Goal: Task Accomplishment & Management: Manage account settings

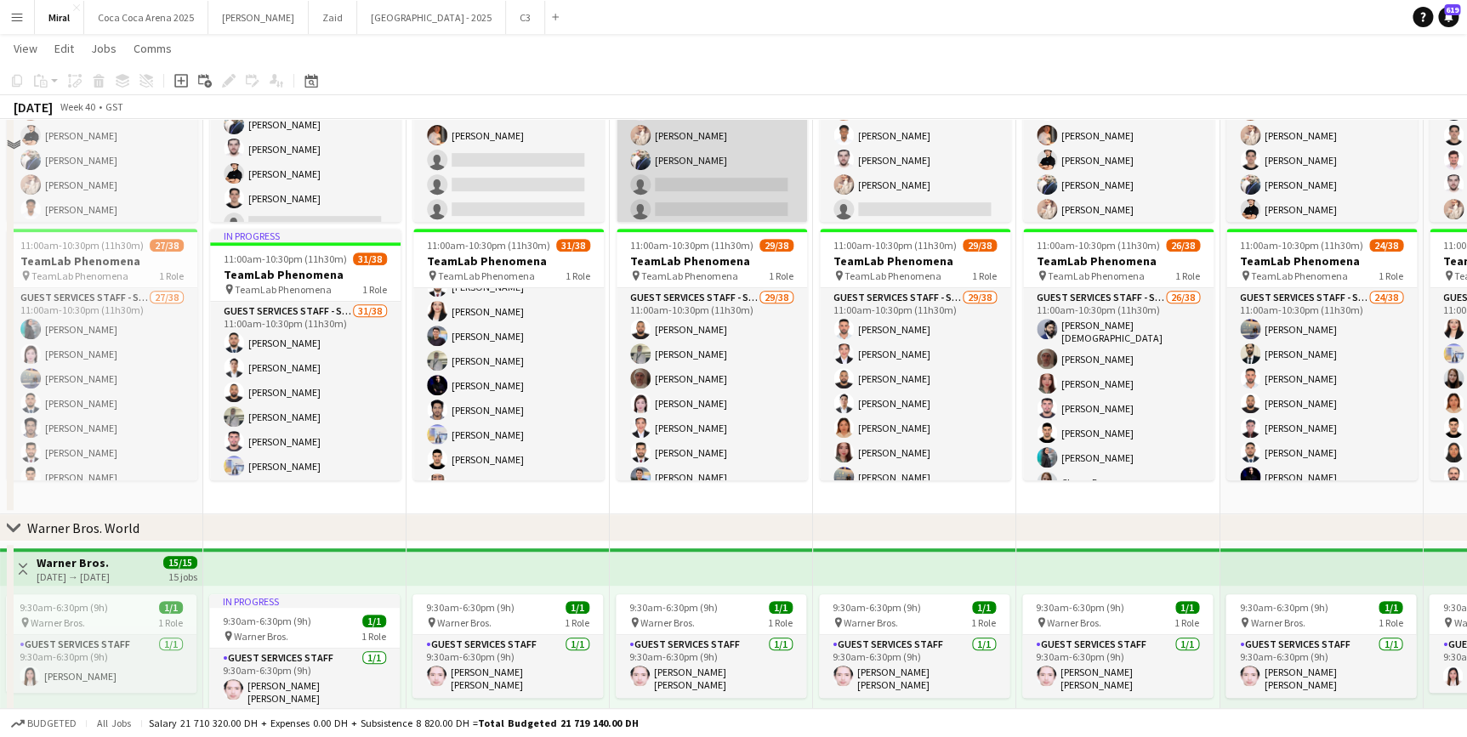
scroll to position [309, 0]
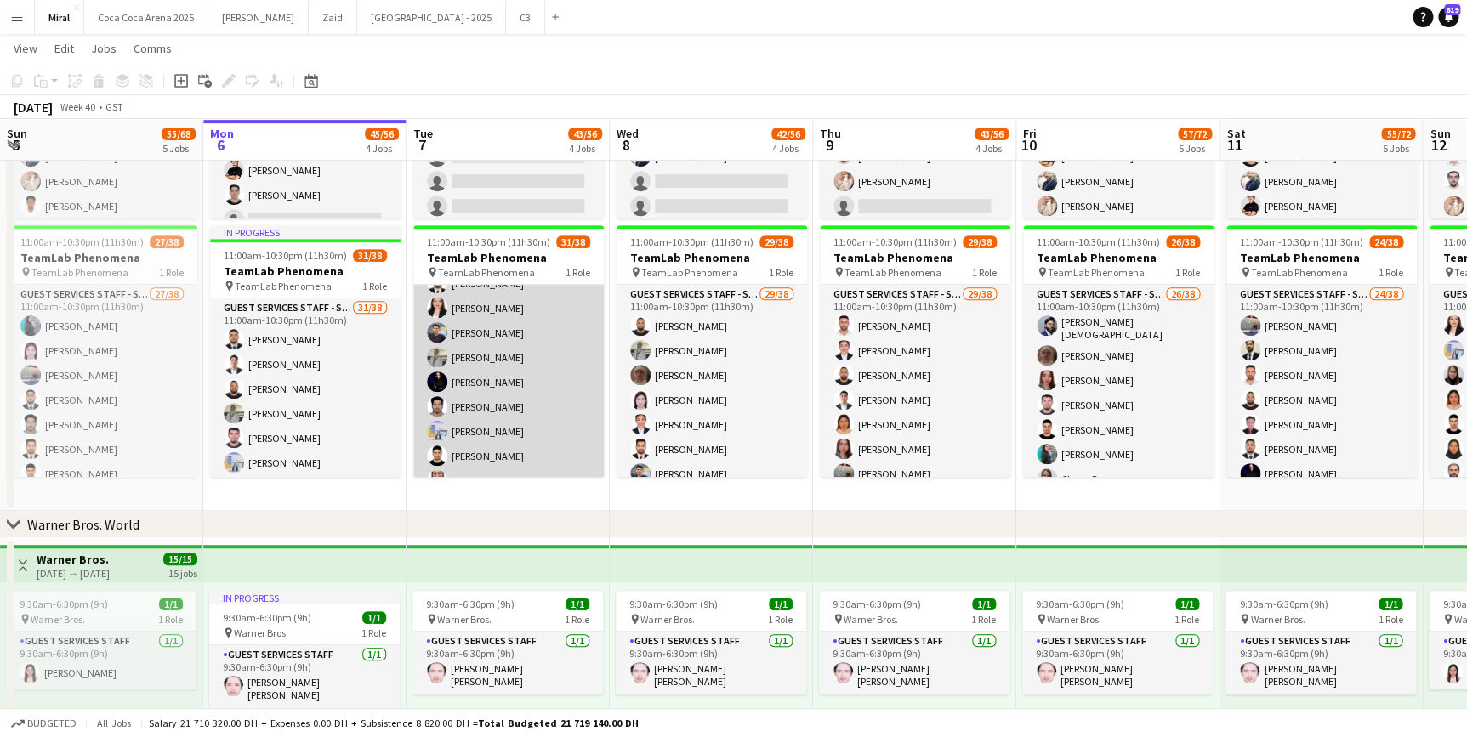
click at [555, 394] on app-card-role "Guest Services Staff - Senior 31/38 11:00am-10:30pm (11h30m) [PERSON_NAME] [PER…" at bounding box center [508, 231] width 191 height 975
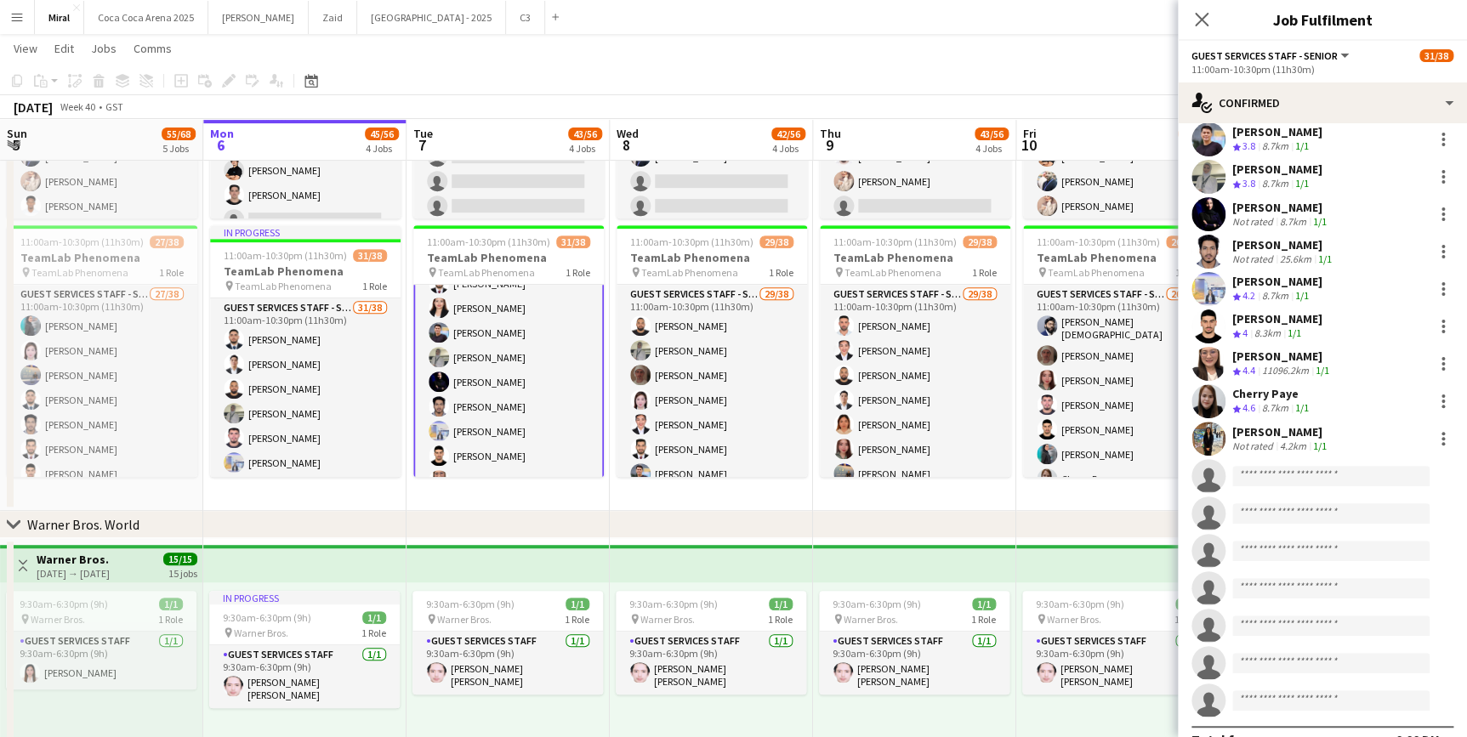
scroll to position [902, 0]
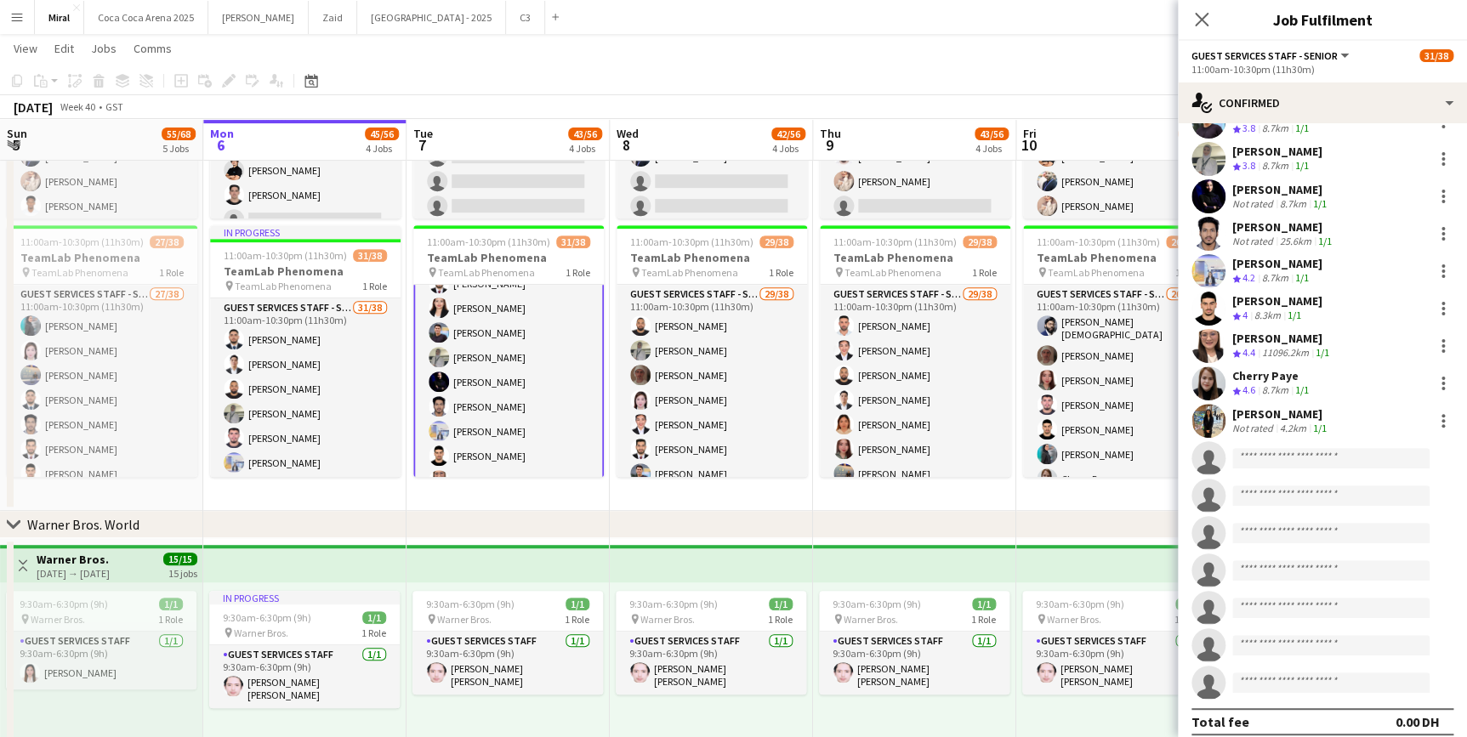
drag, startPoint x: 1323, startPoint y: 434, endPoint x: 1323, endPoint y: 450, distance: 16.2
click at [1323, 447] on app-invite-slot "single-neutral-actions" at bounding box center [1322, 458] width 289 height 34
click at [1323, 449] on input at bounding box center [1330, 458] width 197 height 20
type input "*"
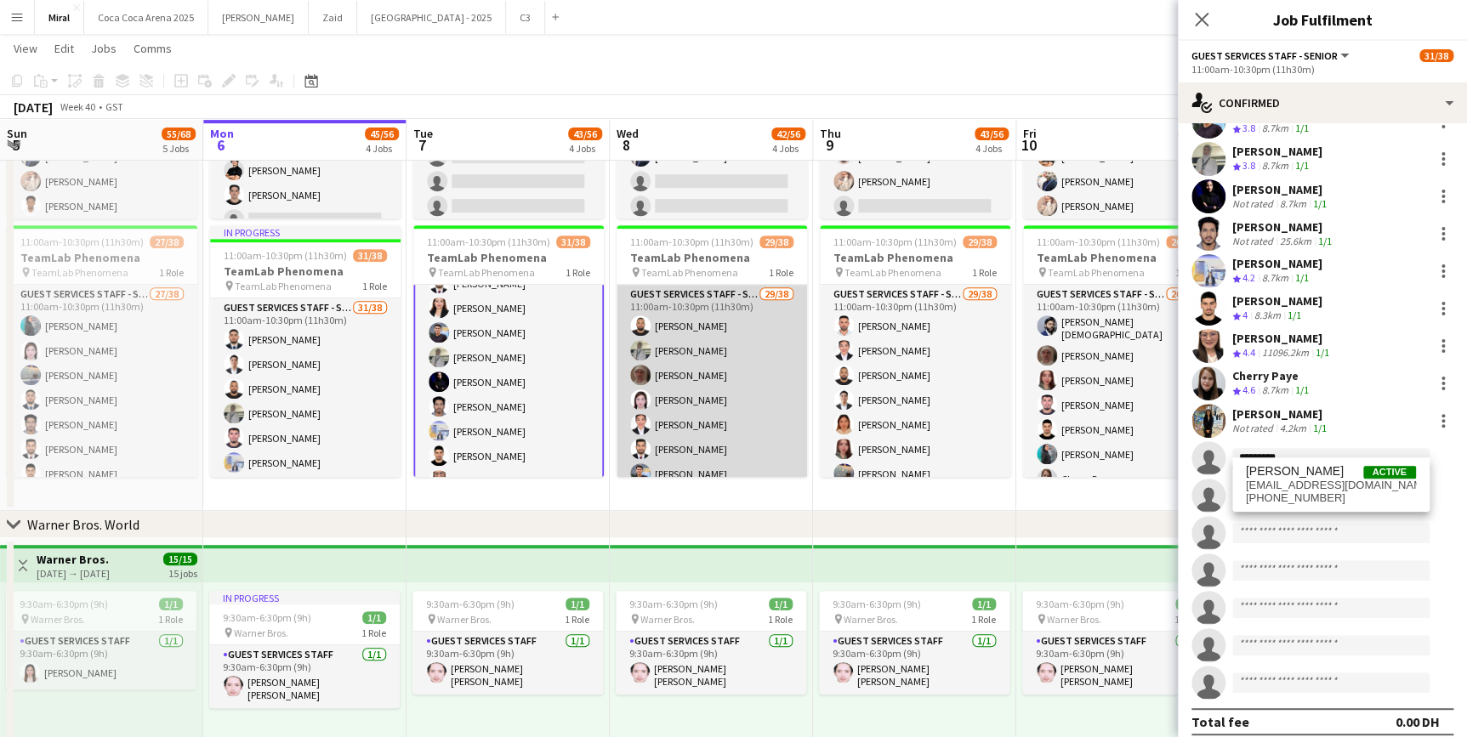
type input "*********"
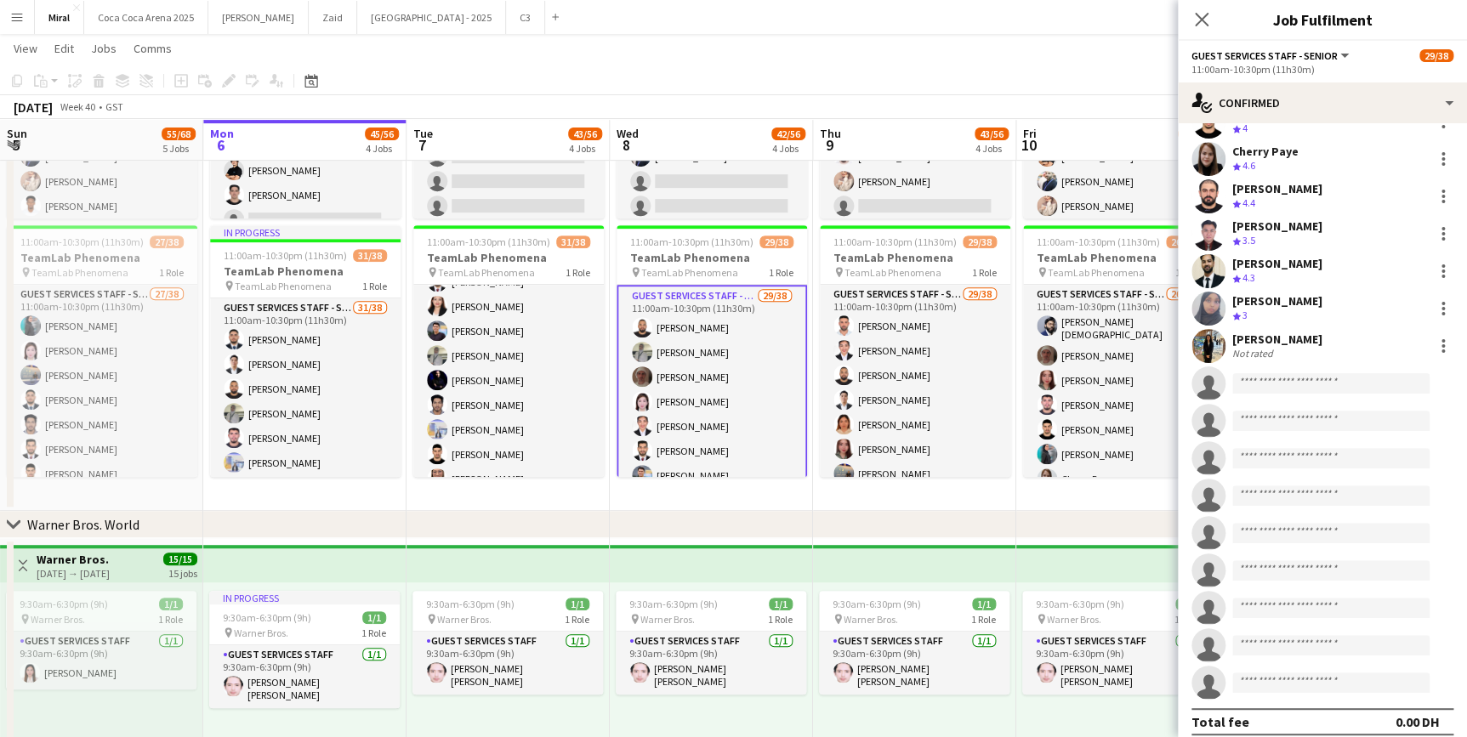
scroll to position [541, 0]
click at [1294, 373] on input at bounding box center [1330, 383] width 197 height 20
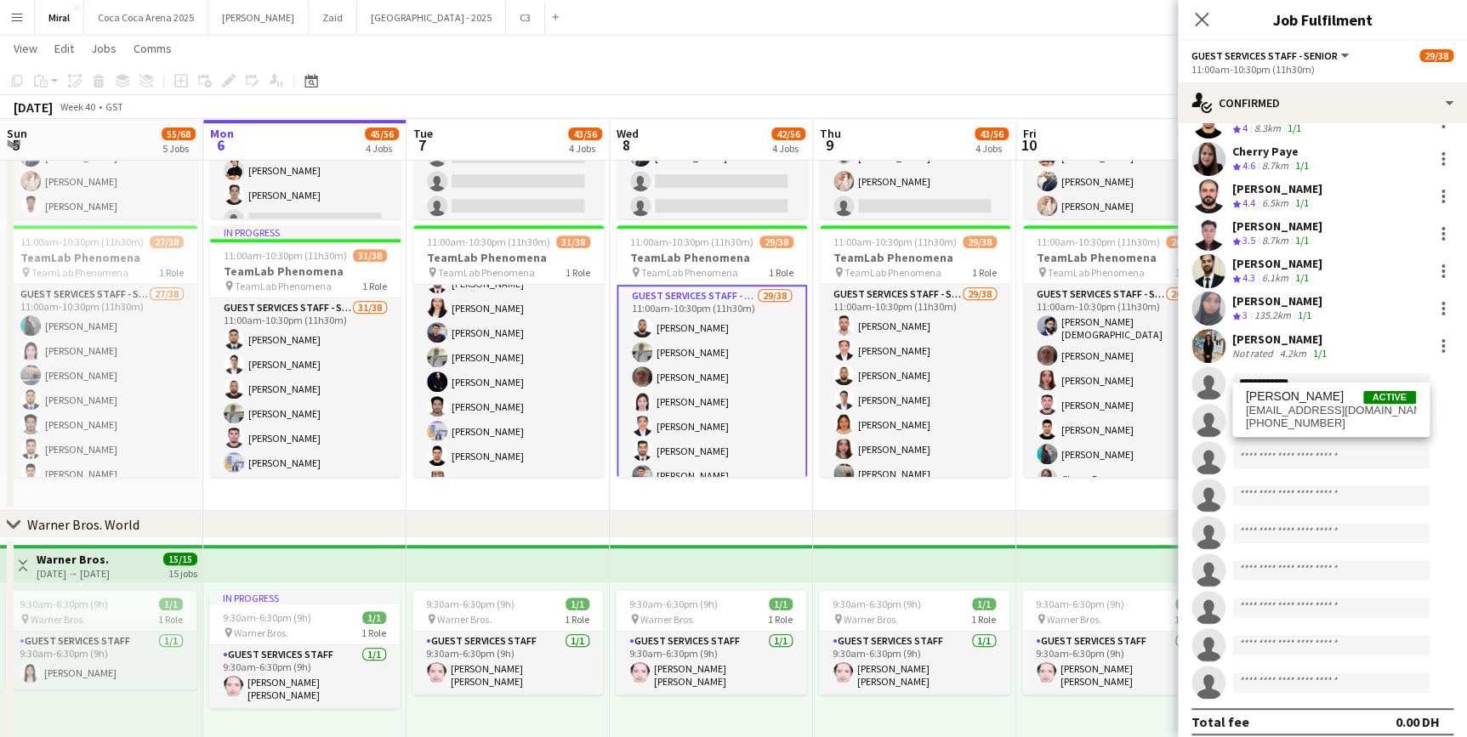
type input "**********"
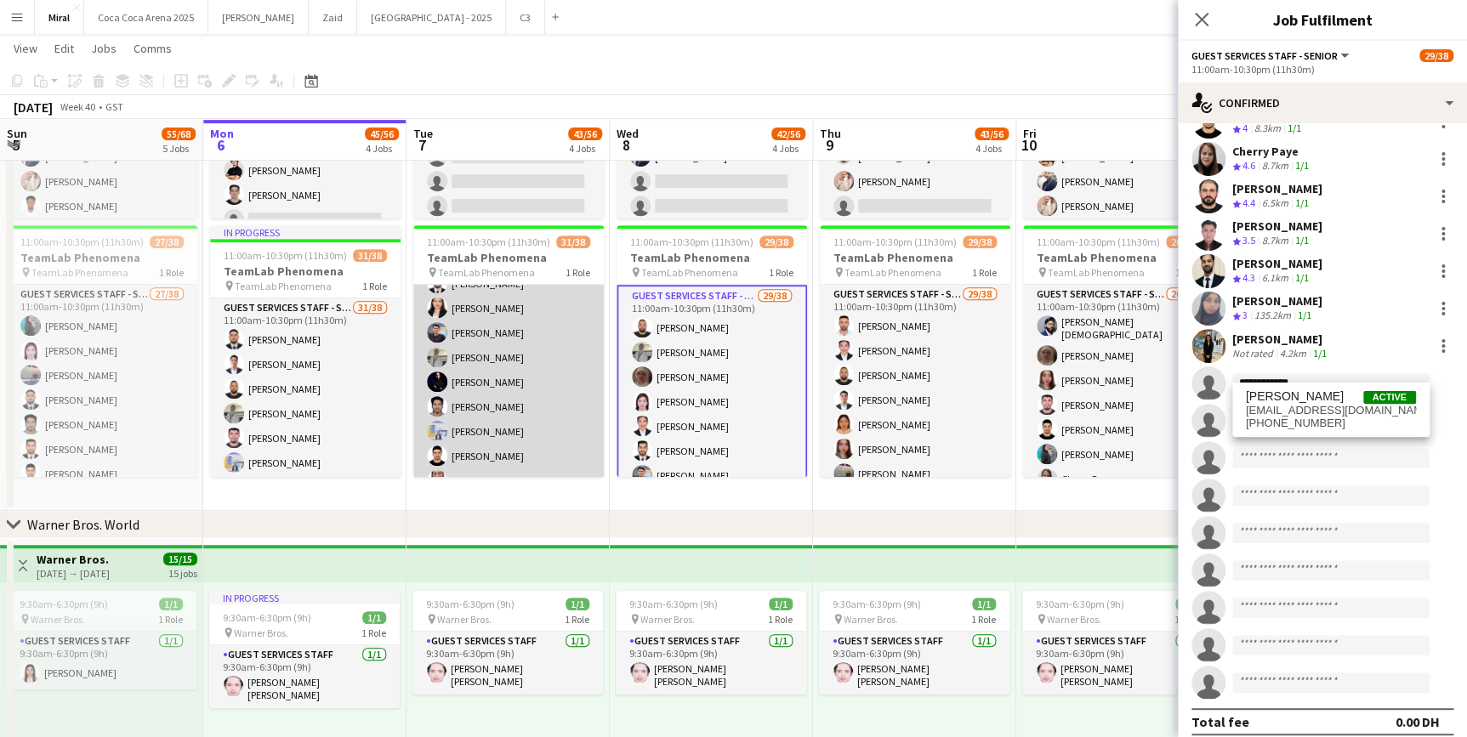
click at [546, 367] on app-card-role "Guest Services Staff - Senior 31/38 11:00am-10:30pm (11h30m) [PERSON_NAME] [PER…" at bounding box center [508, 231] width 191 height 975
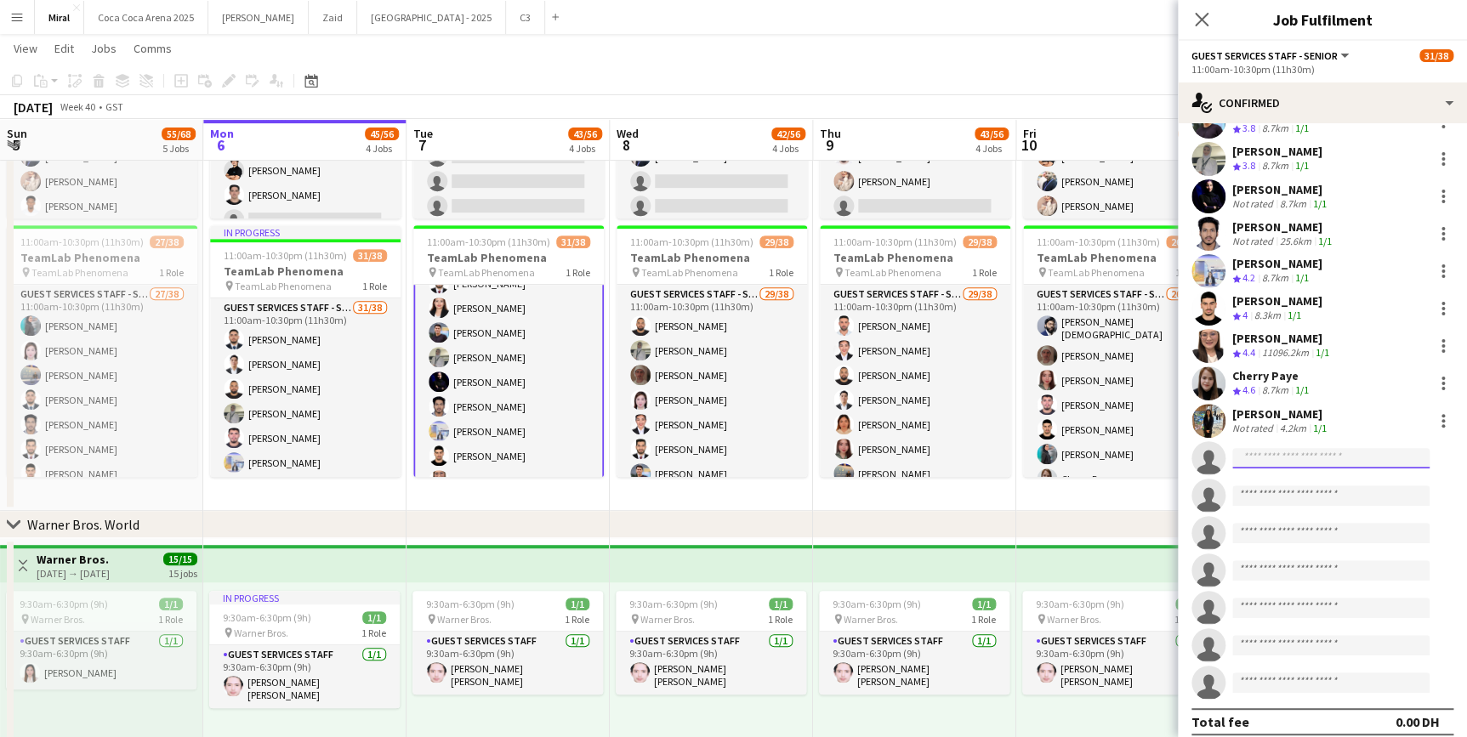
click at [1283, 448] on input at bounding box center [1330, 458] width 197 height 20
type input "**********"
click at [1327, 493] on span "[PHONE_NUMBER]" at bounding box center [1331, 499] width 170 height 14
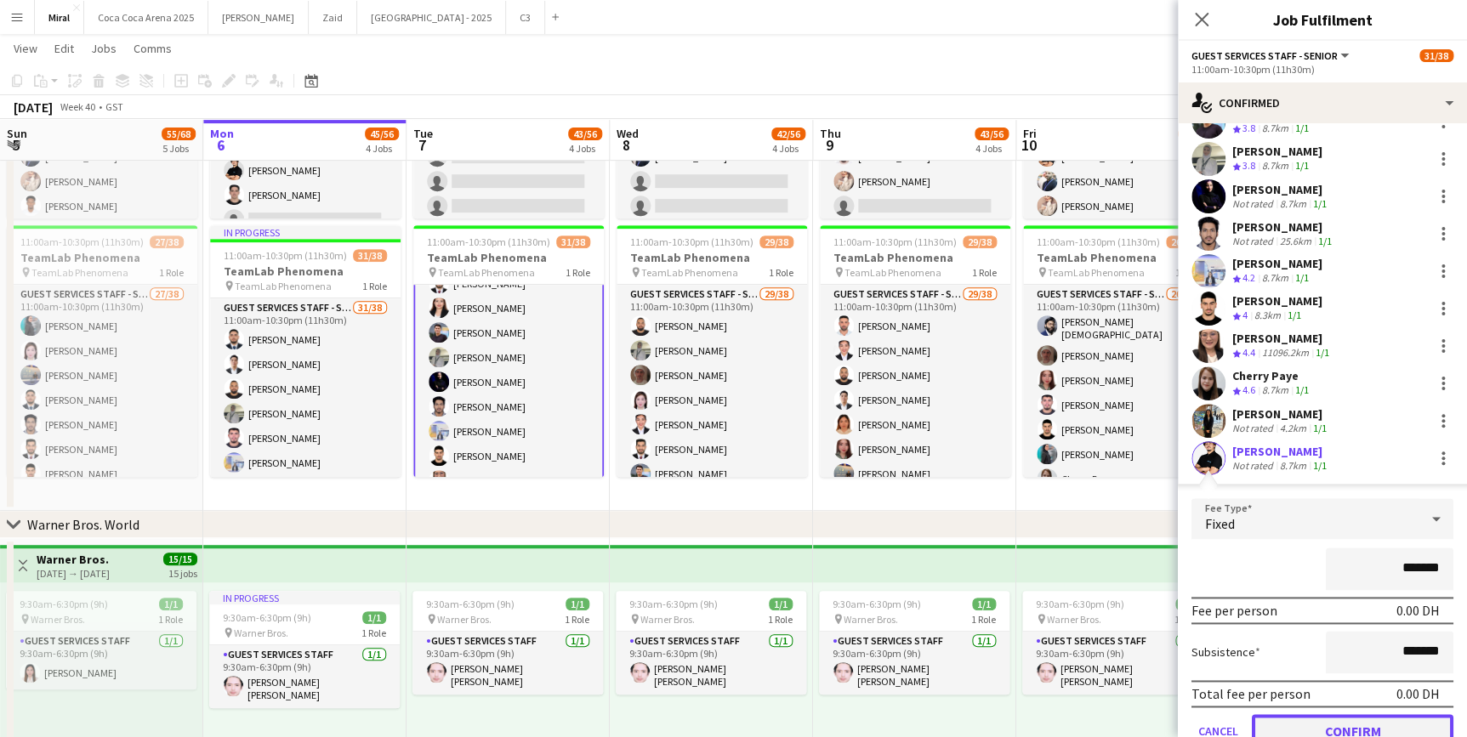
click at [1361, 715] on button "Confirm" at bounding box center [1353, 731] width 202 height 34
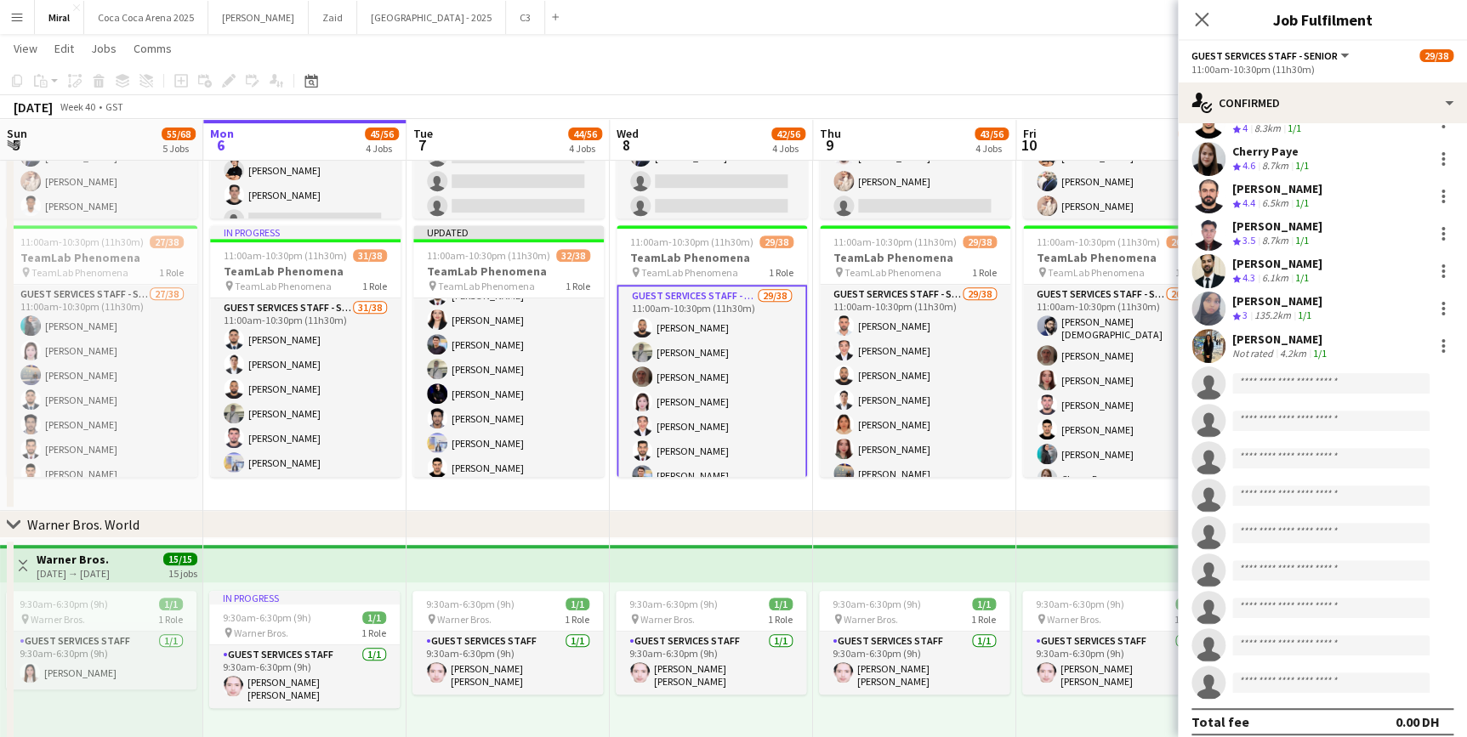
scroll to position [541, 0]
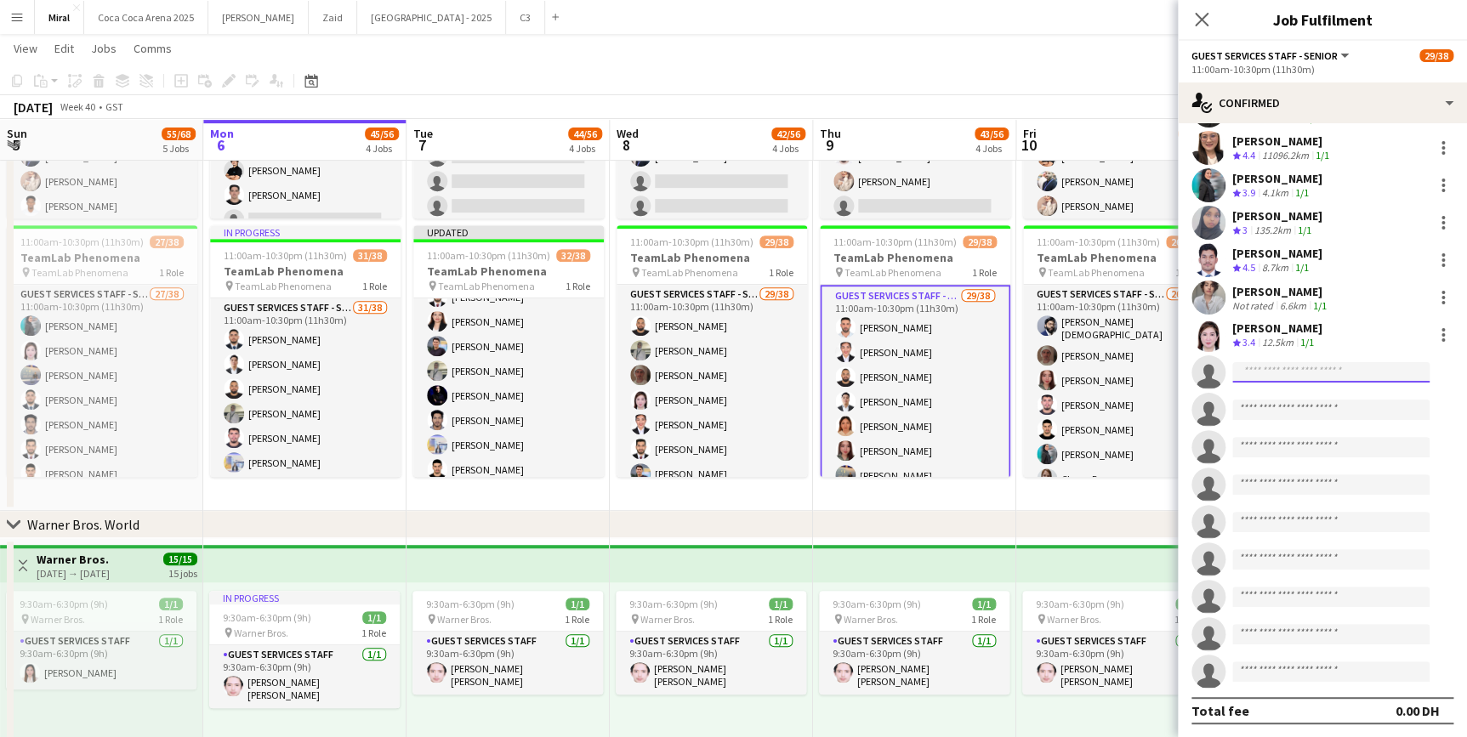
click at [1275, 373] on input at bounding box center [1330, 372] width 197 height 20
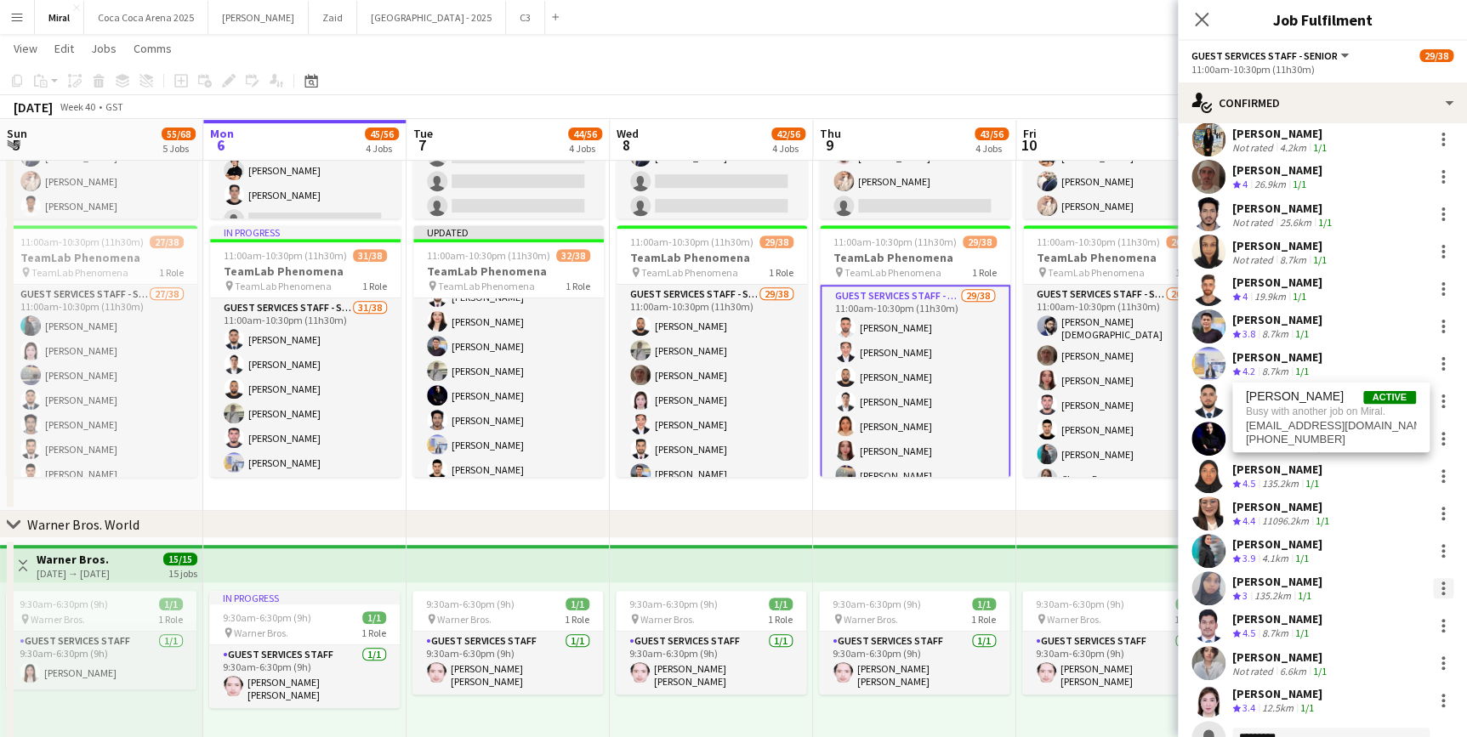
scroll to position [515, 0]
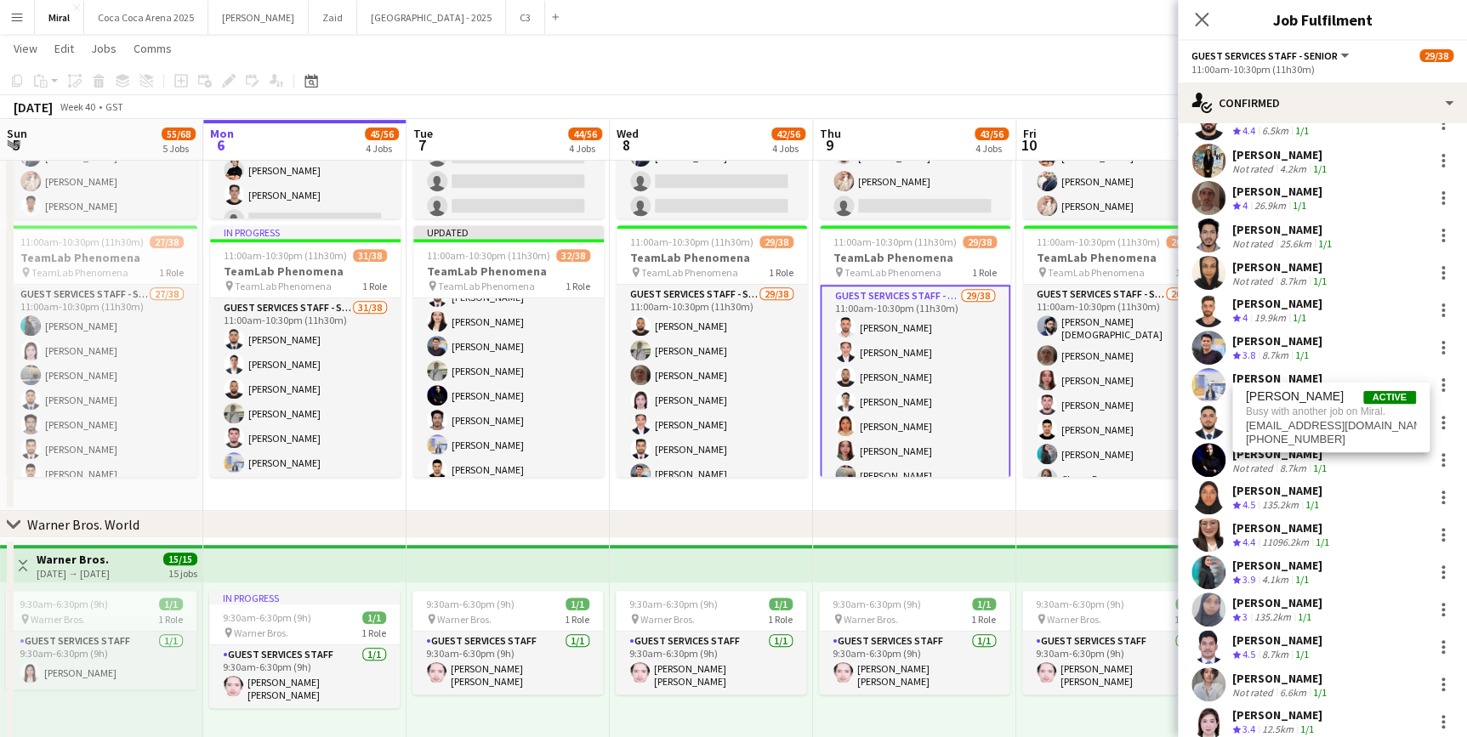
type input "*********"
click at [1443, 320] on div "[PERSON_NAME] Crew rating 4 19.9km 1/1" at bounding box center [1322, 310] width 289 height 34
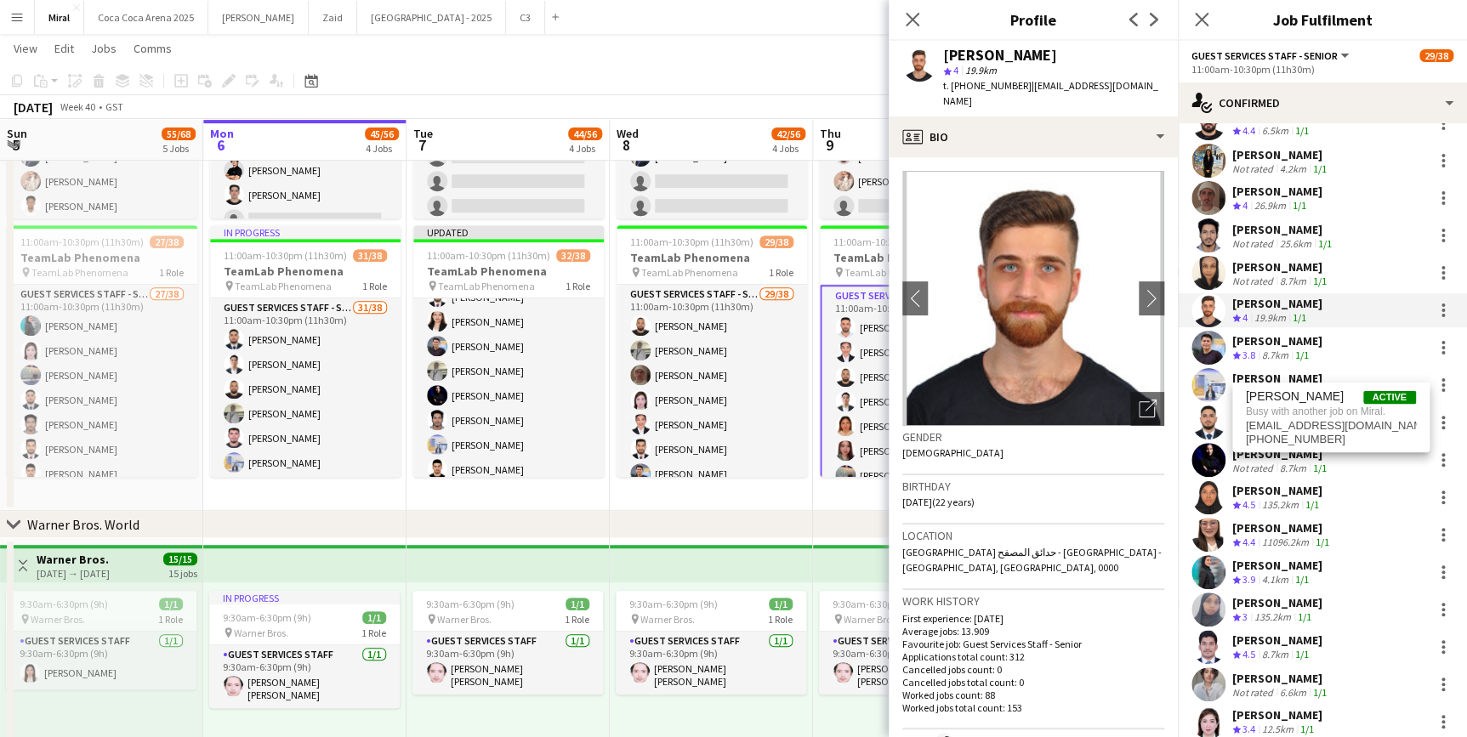
click at [782, 25] on app-navbar "Menu Boards Boards Boards All jobs Status Workforce Workforce My Workforce Recr…" at bounding box center [733, 17] width 1467 height 34
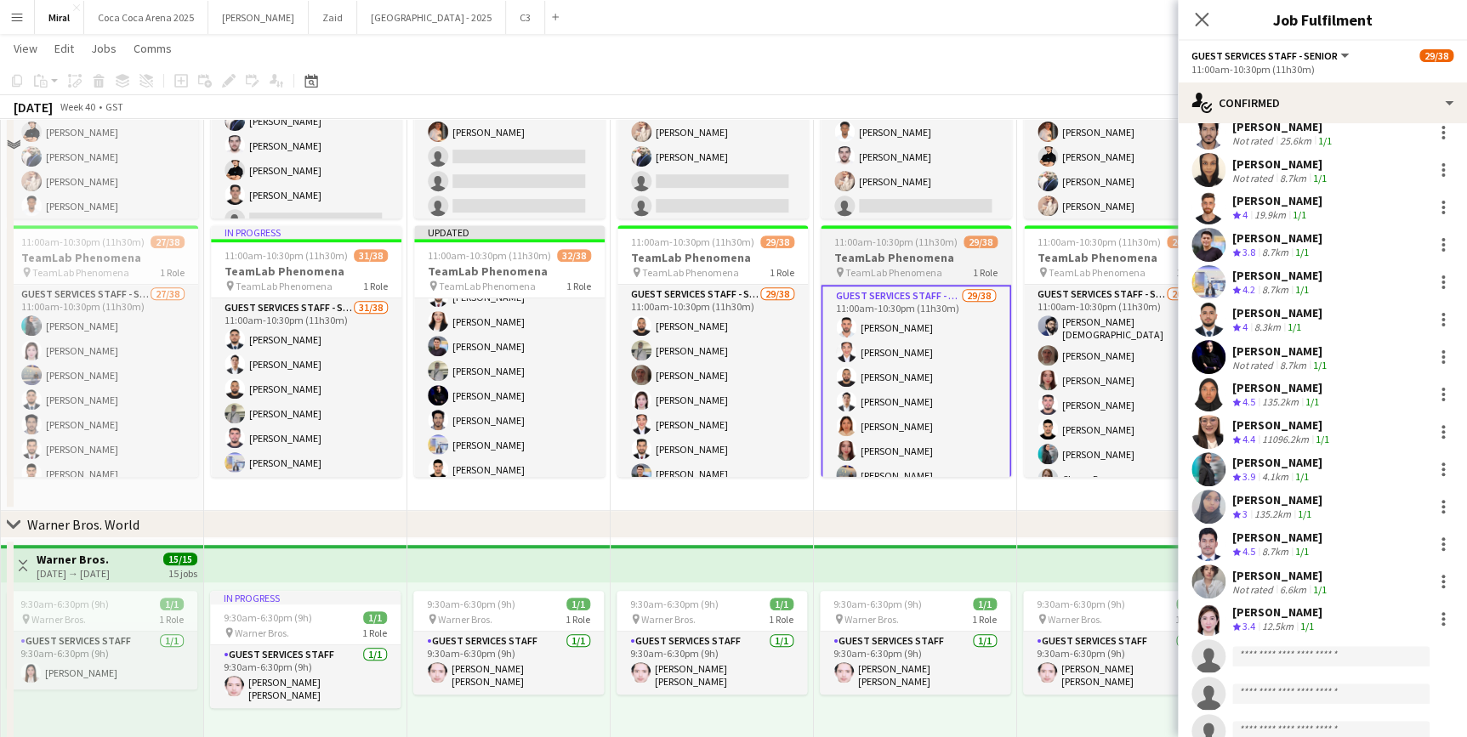
scroll to position [154, 0]
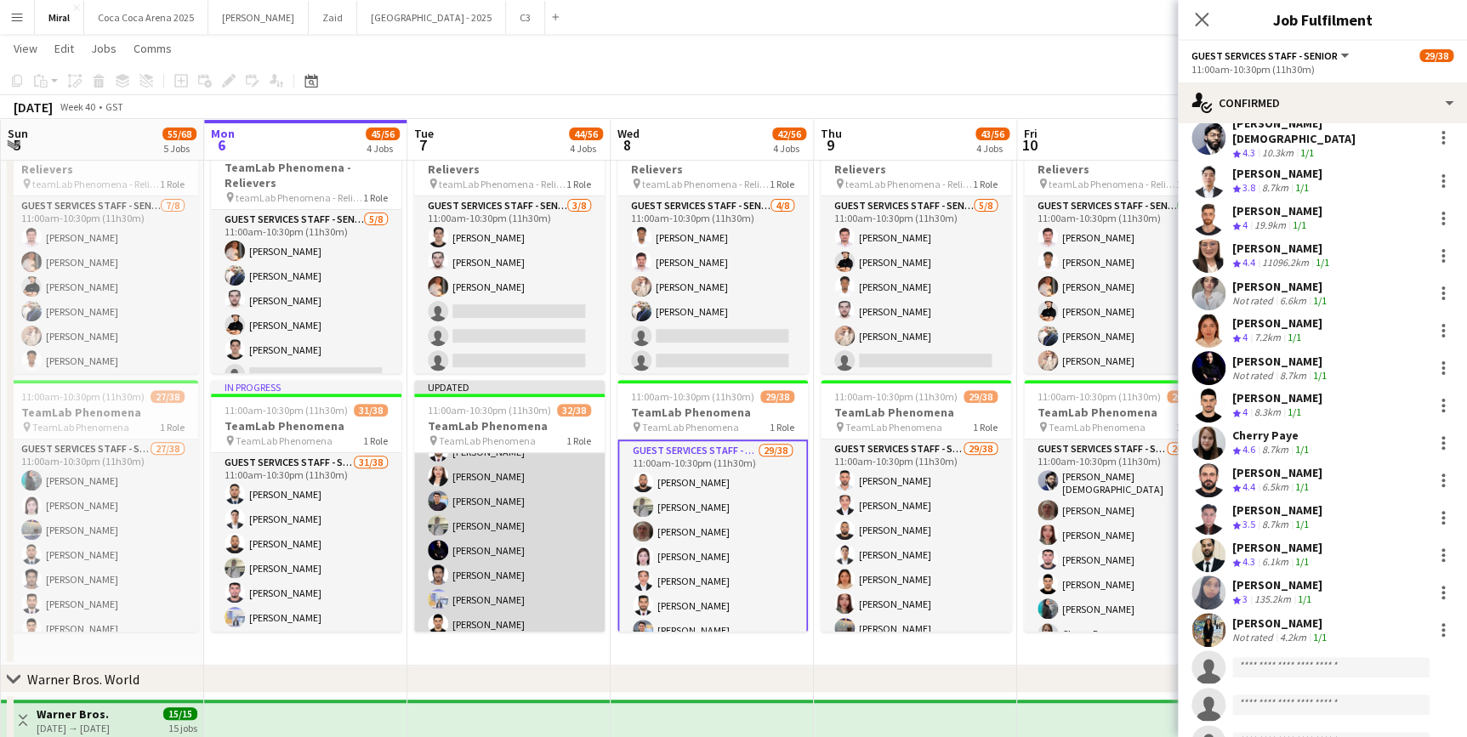
click at [547, 549] on app-card-role "Guest Services Staff - Senior 32/38 11:00am-10:30pm (11h30m) [PERSON_NAME] [PER…" at bounding box center [509, 399] width 191 height 975
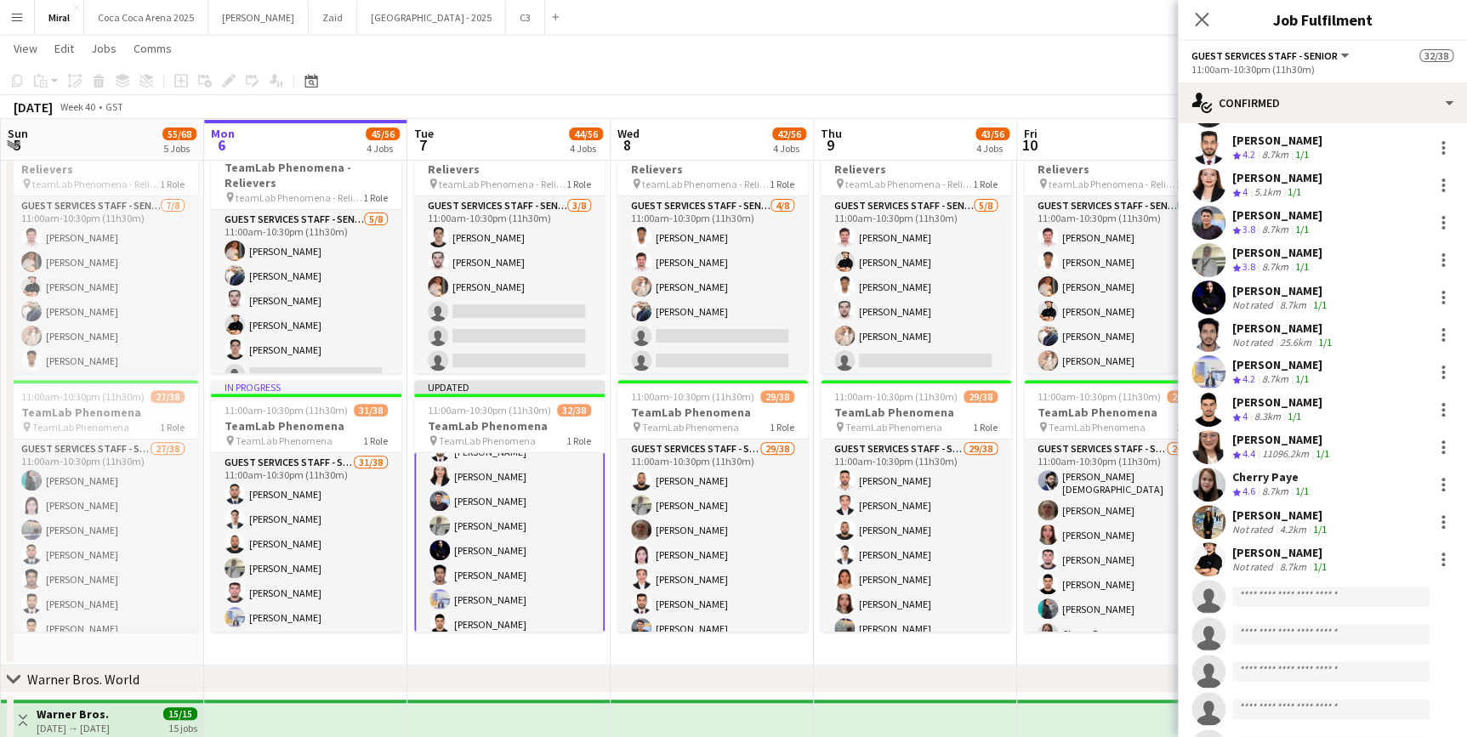
scroll to position [902, 0]
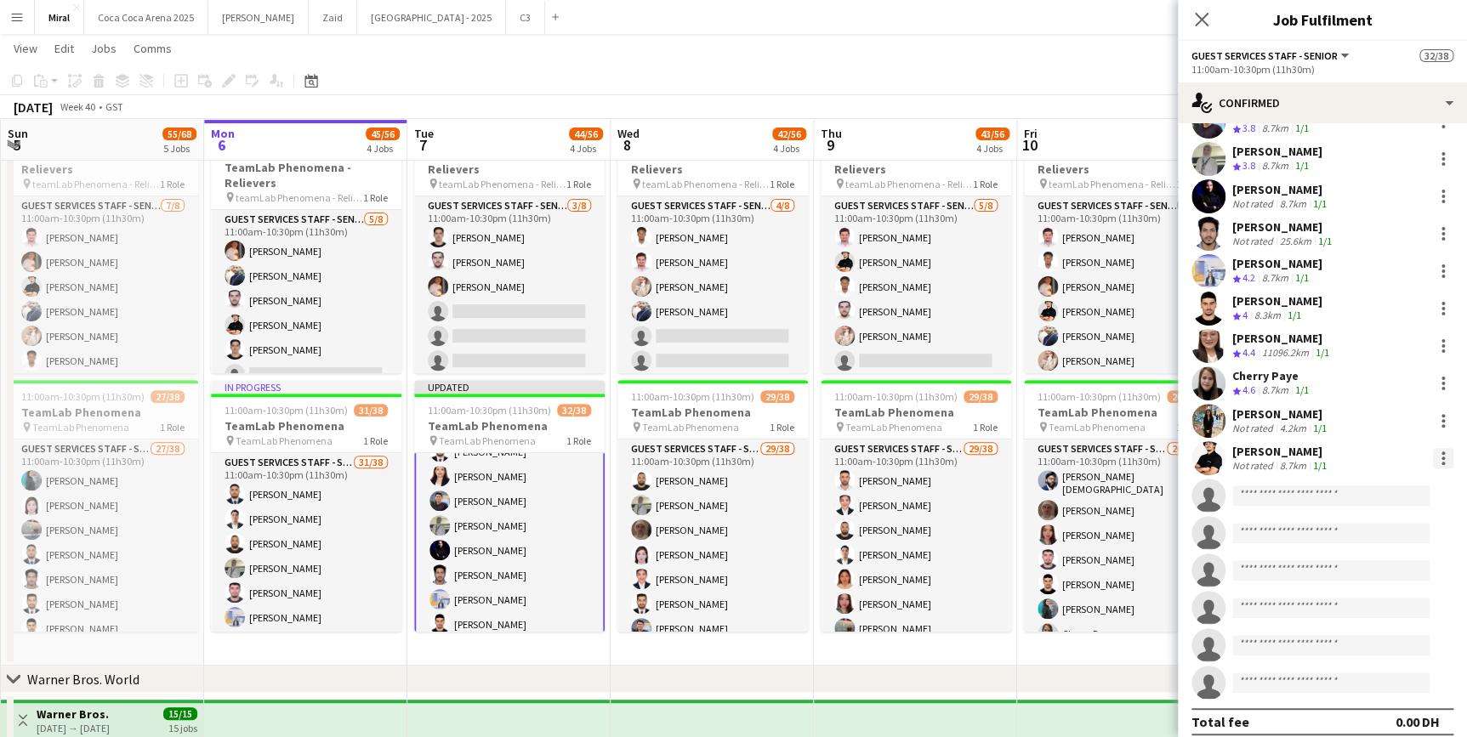
click at [1433, 448] on div at bounding box center [1443, 458] width 20 height 20
click at [1361, 635] on span "Remove" at bounding box center [1347, 641] width 51 height 14
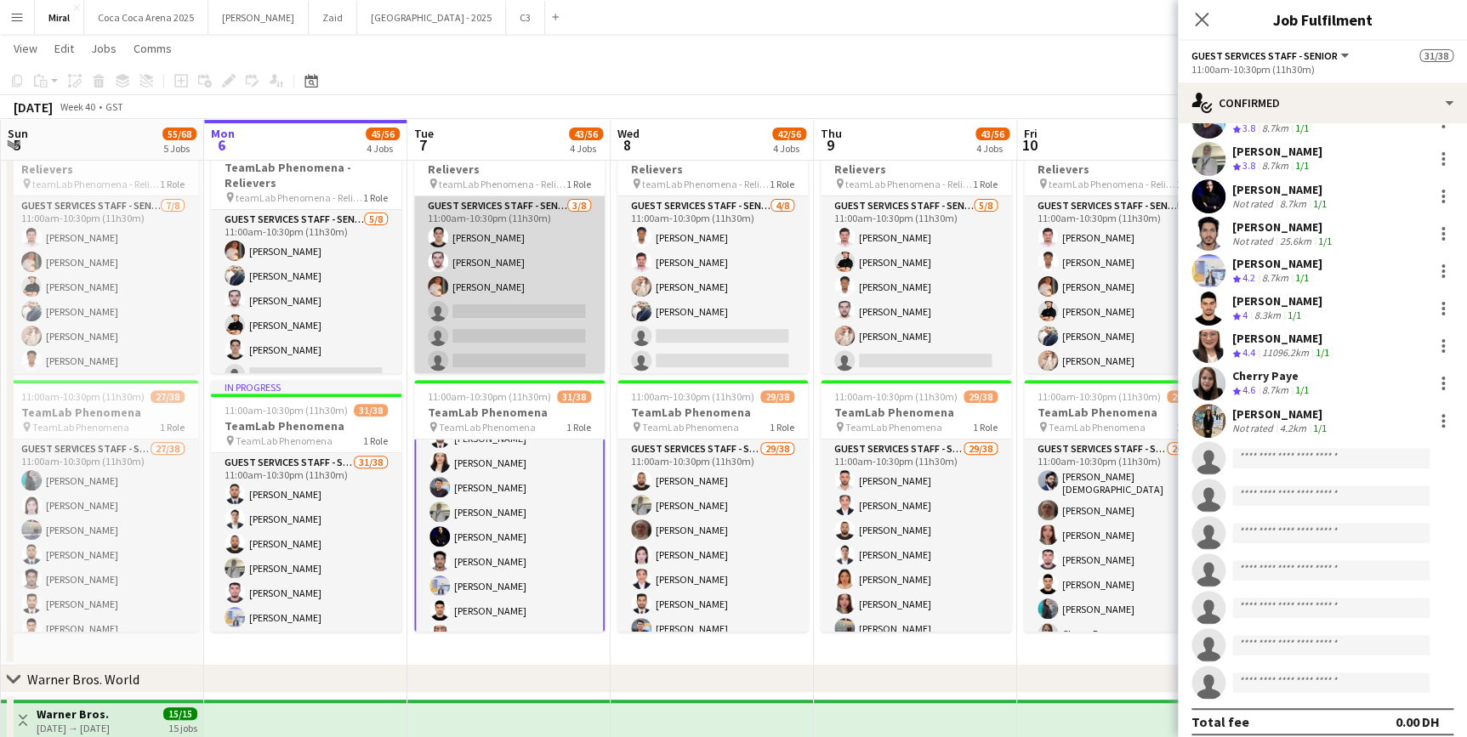
click at [532, 315] on app-card-role "Guest Services Staff - Senior [DATE] 11:00am-10:30pm (11h30m) Ahmad [PERSON_NAM…" at bounding box center [509, 311] width 191 height 230
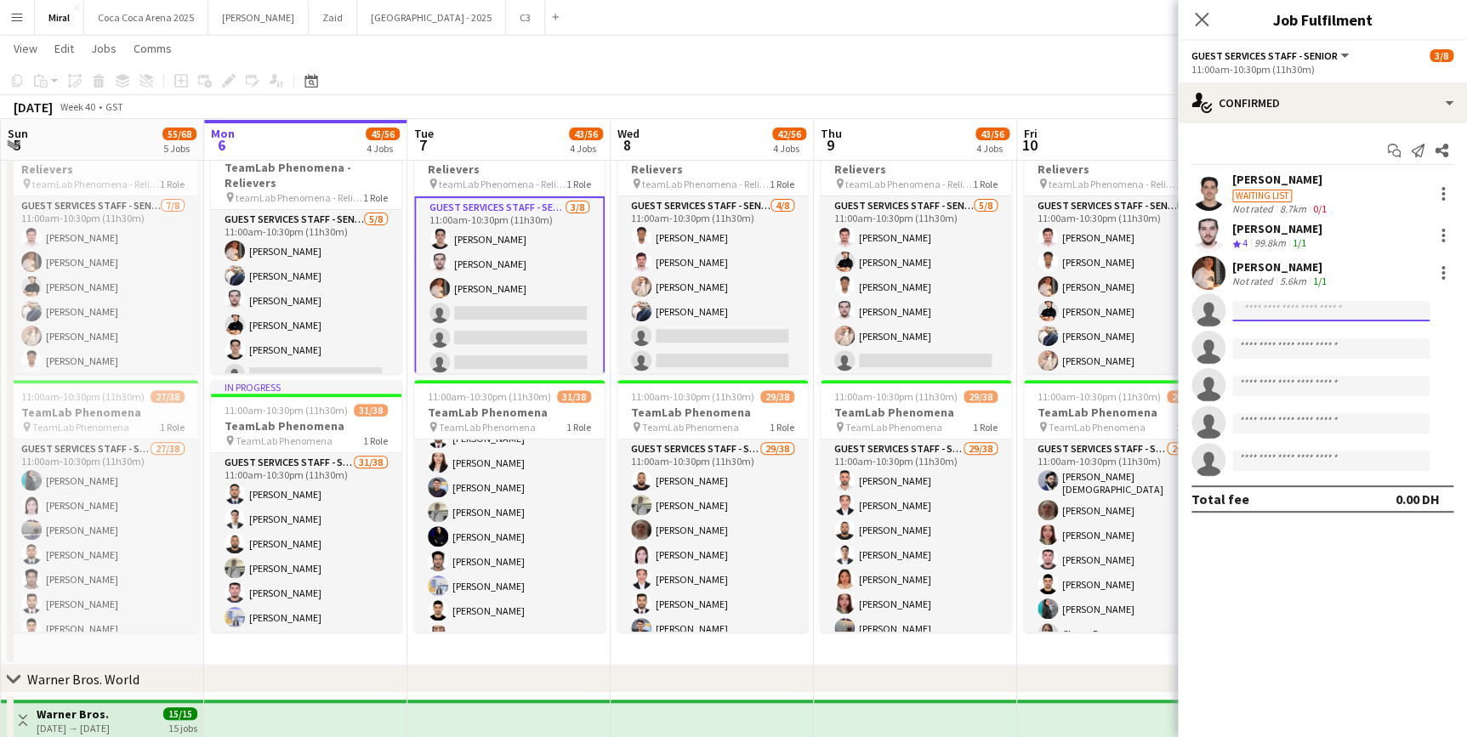
click at [1347, 312] on input at bounding box center [1330, 311] width 197 height 20
type input "**********"
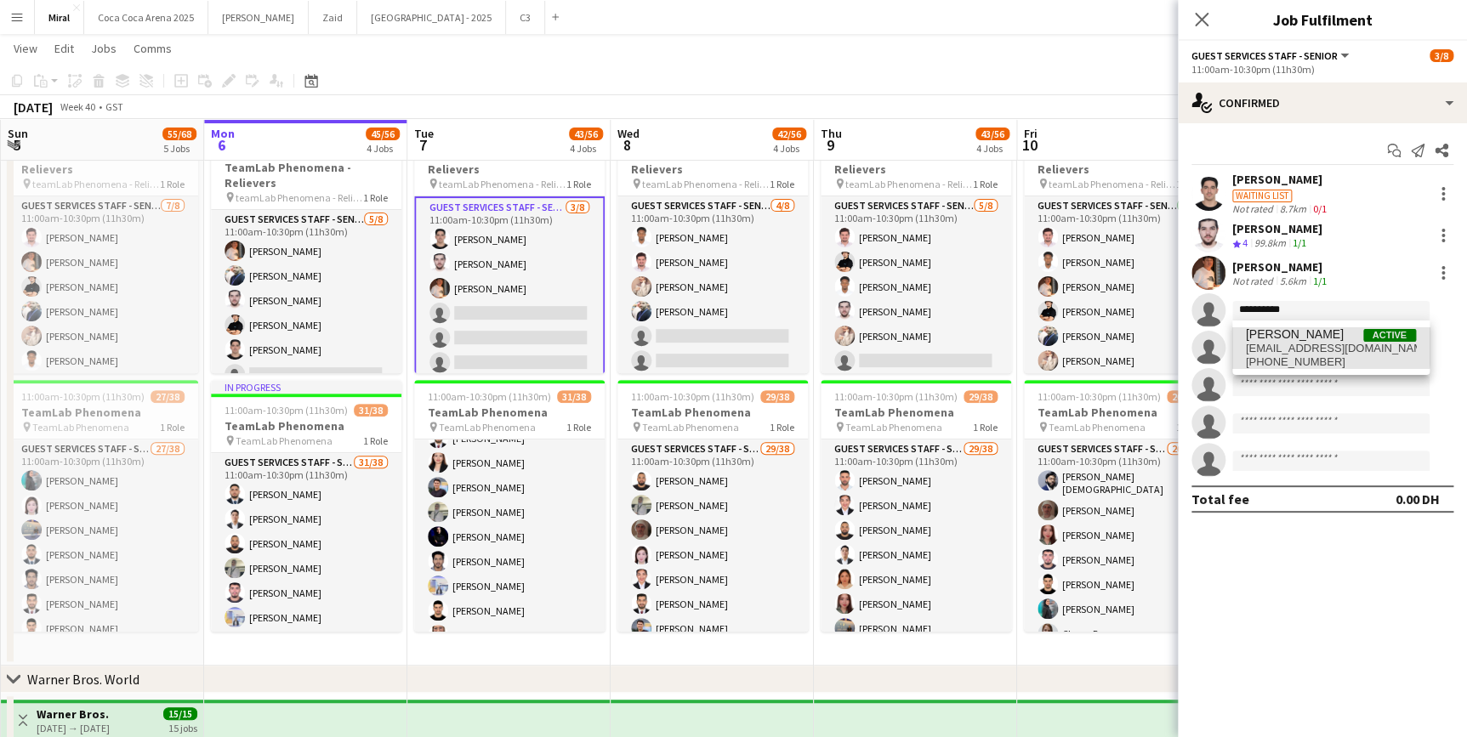
click at [1264, 337] on span "[PERSON_NAME]" at bounding box center [1295, 334] width 98 height 14
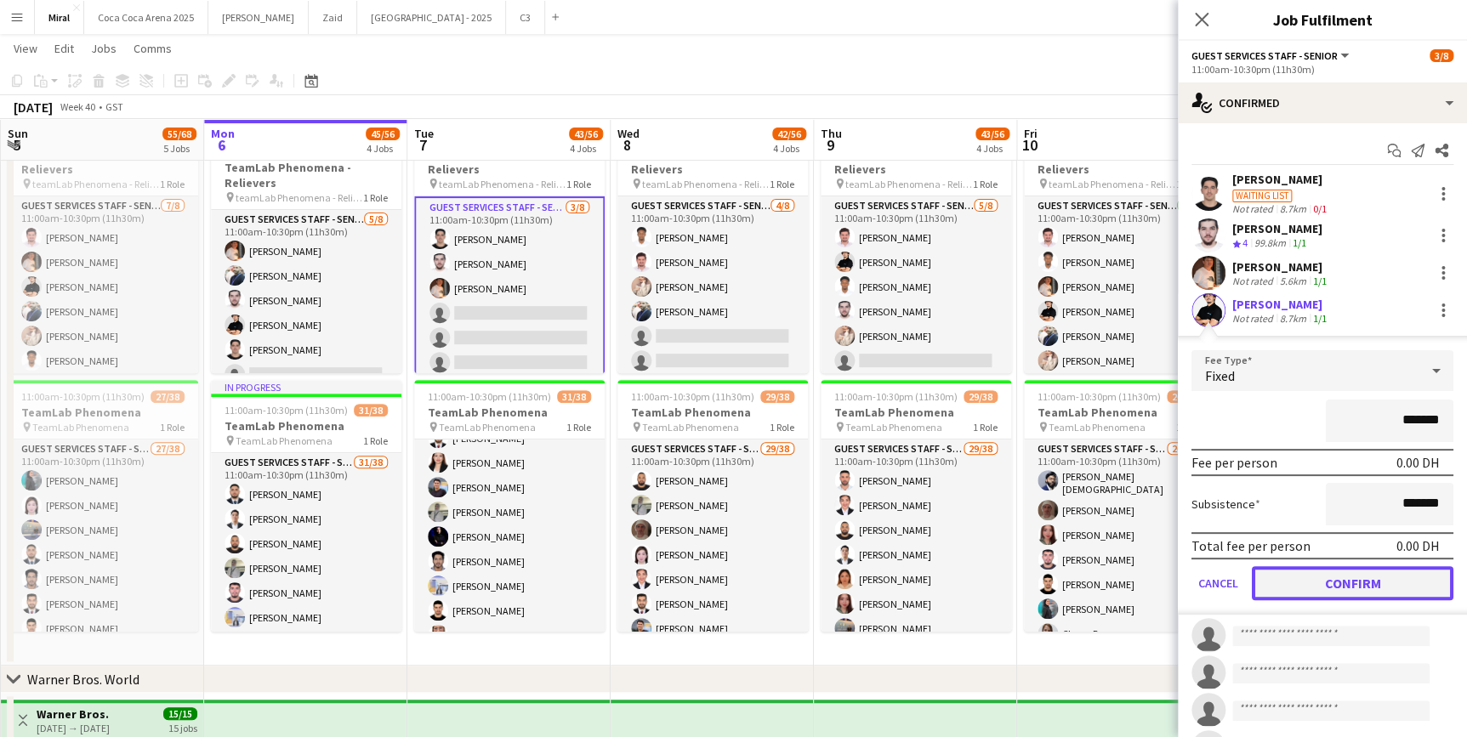
click at [1386, 583] on button "Confirm" at bounding box center [1353, 583] width 202 height 34
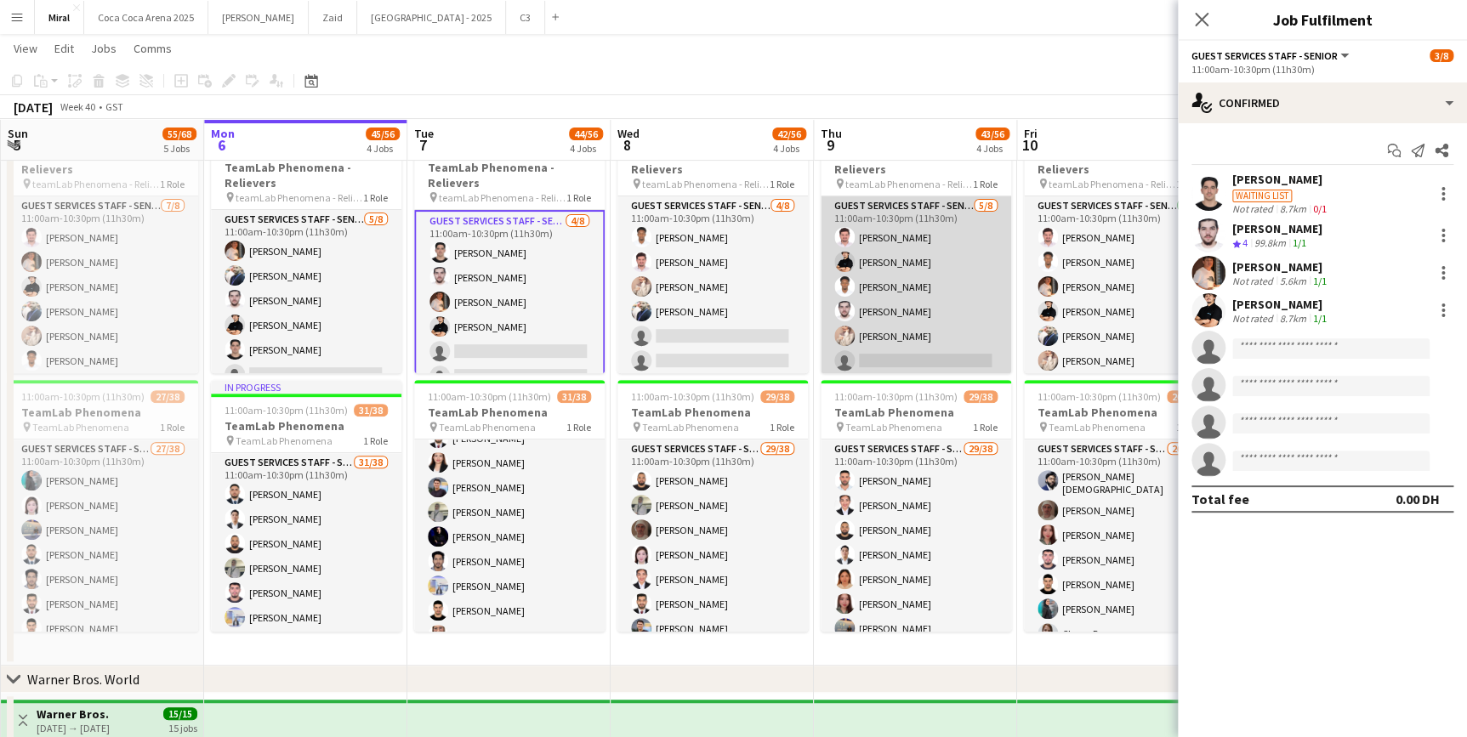
click at [933, 310] on app-card-role "Guest Services Staff - Senior [DATE] 11:00am-10:30pm (11h30m) [PERSON_NAME] Noo…" at bounding box center [916, 311] width 191 height 230
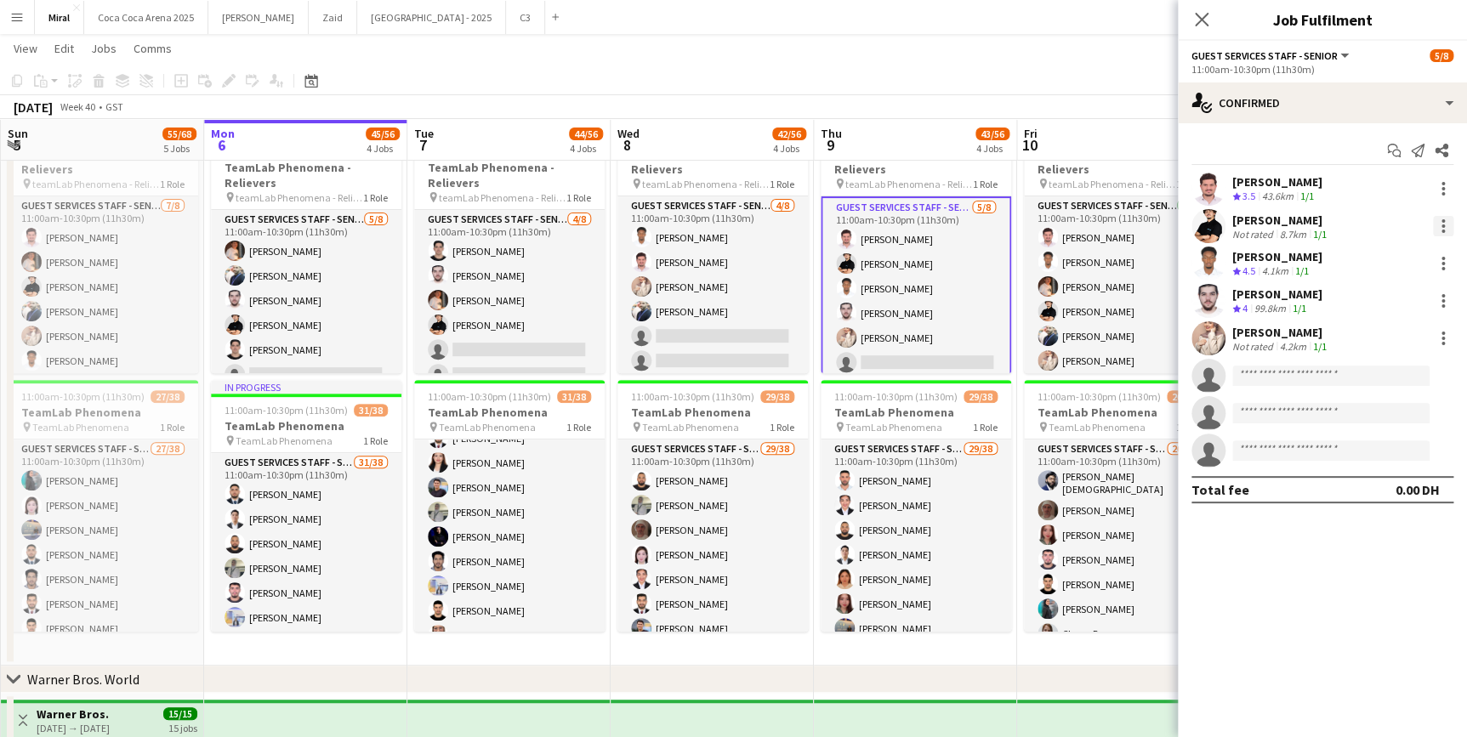
click at [1443, 223] on div at bounding box center [1443, 226] width 20 height 20
click at [1377, 416] on span "Remove" at bounding box center [1359, 420] width 51 height 14
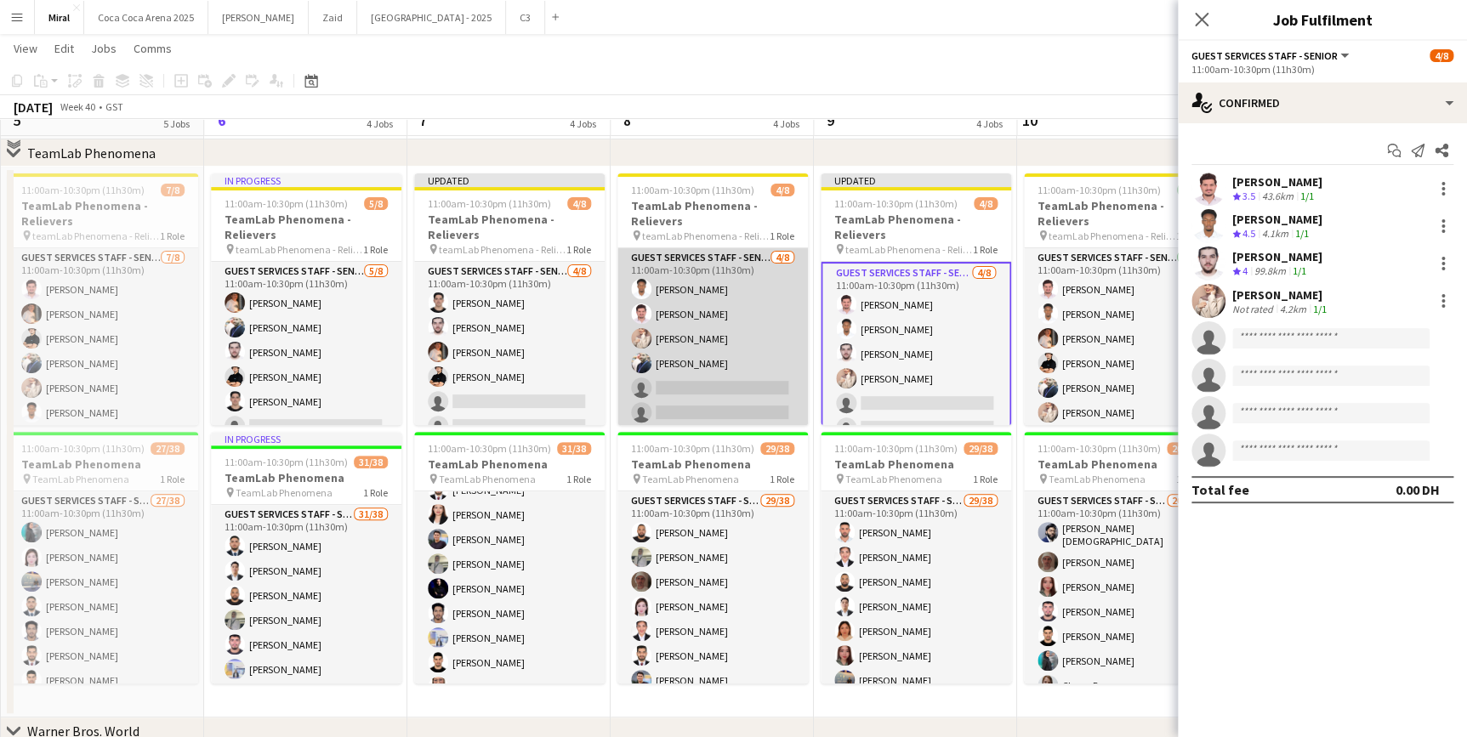
scroll to position [77, 0]
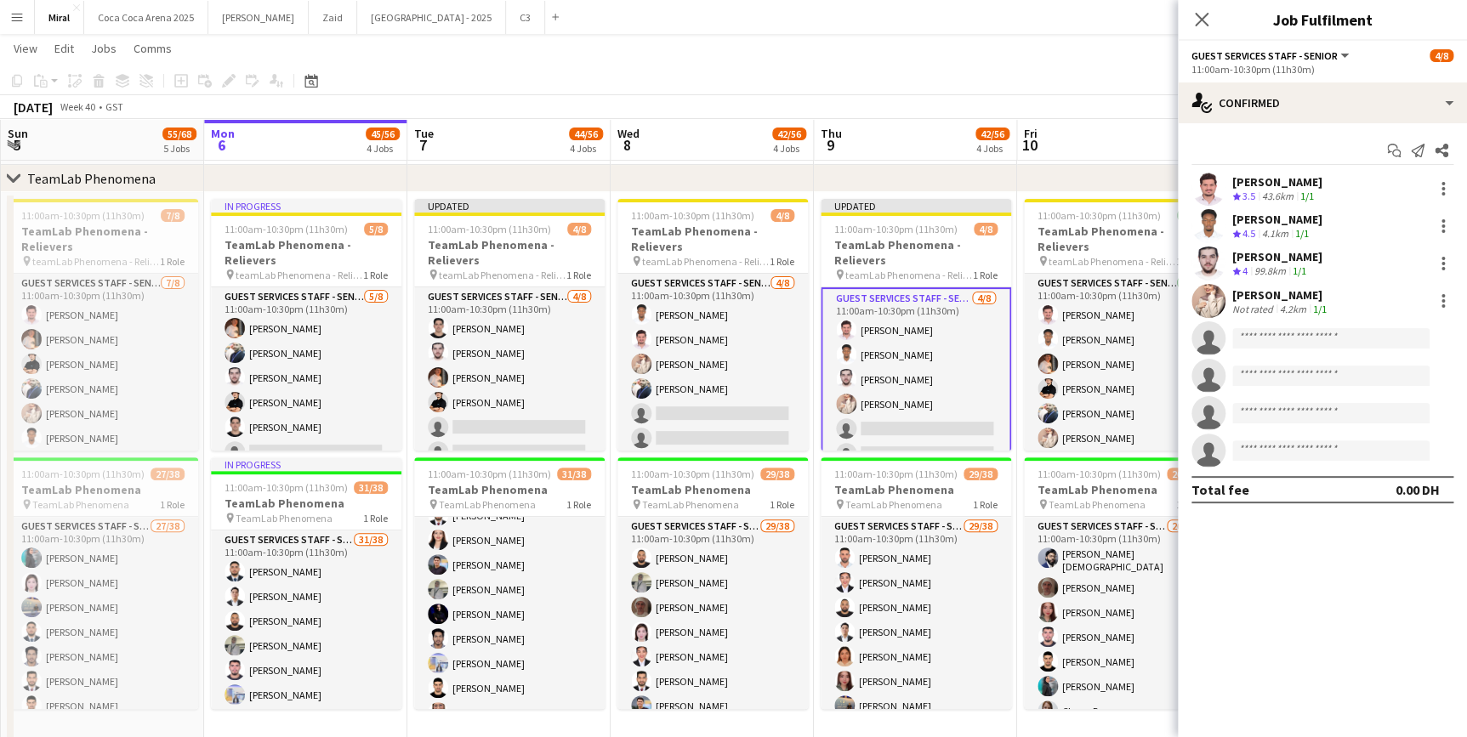
click at [1093, 105] on div "[DATE] Week 40 • GST Publish 1 job Revert 1 job" at bounding box center [733, 107] width 1467 height 24
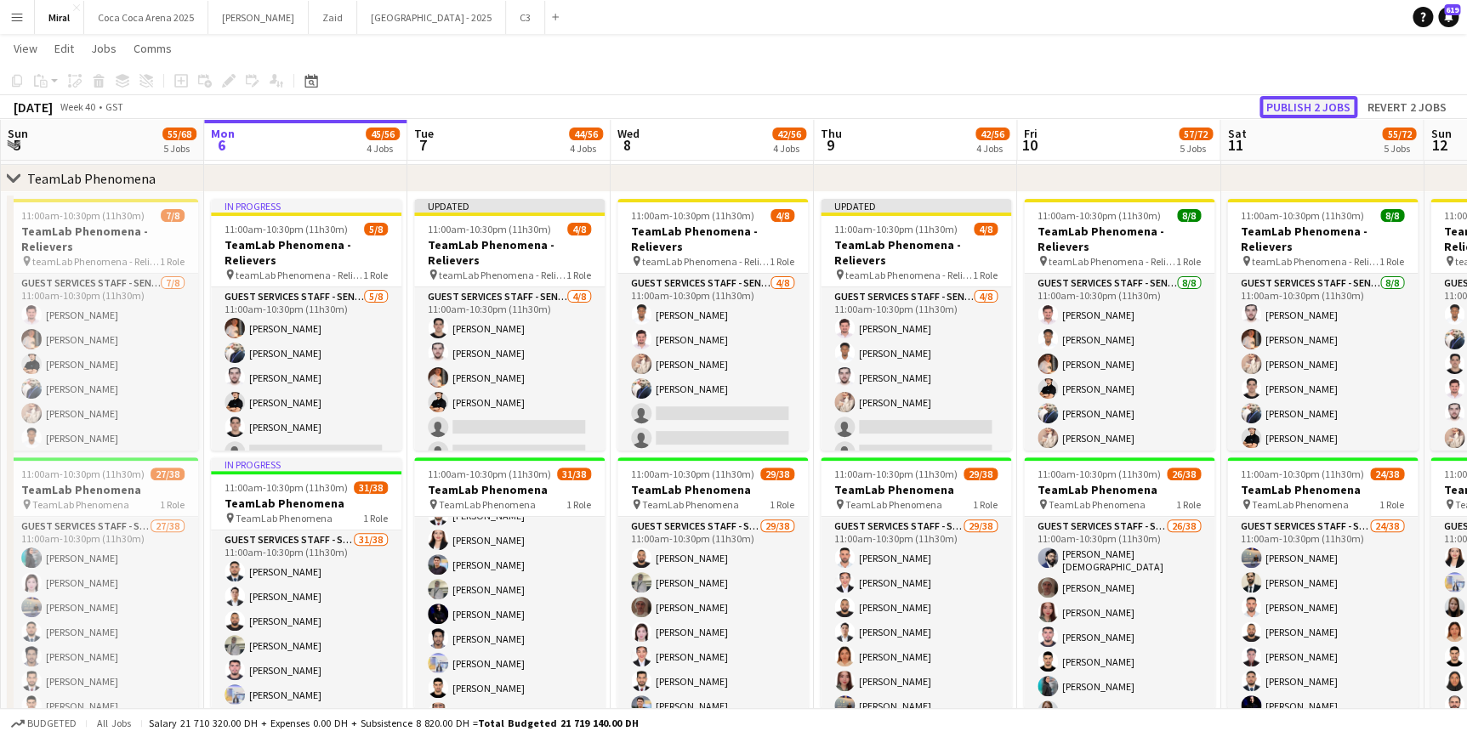
click at [1324, 104] on button "Publish 2 jobs" at bounding box center [1309, 107] width 98 height 22
